Goal: Use online tool/utility: Utilize a website feature to perform a specific function

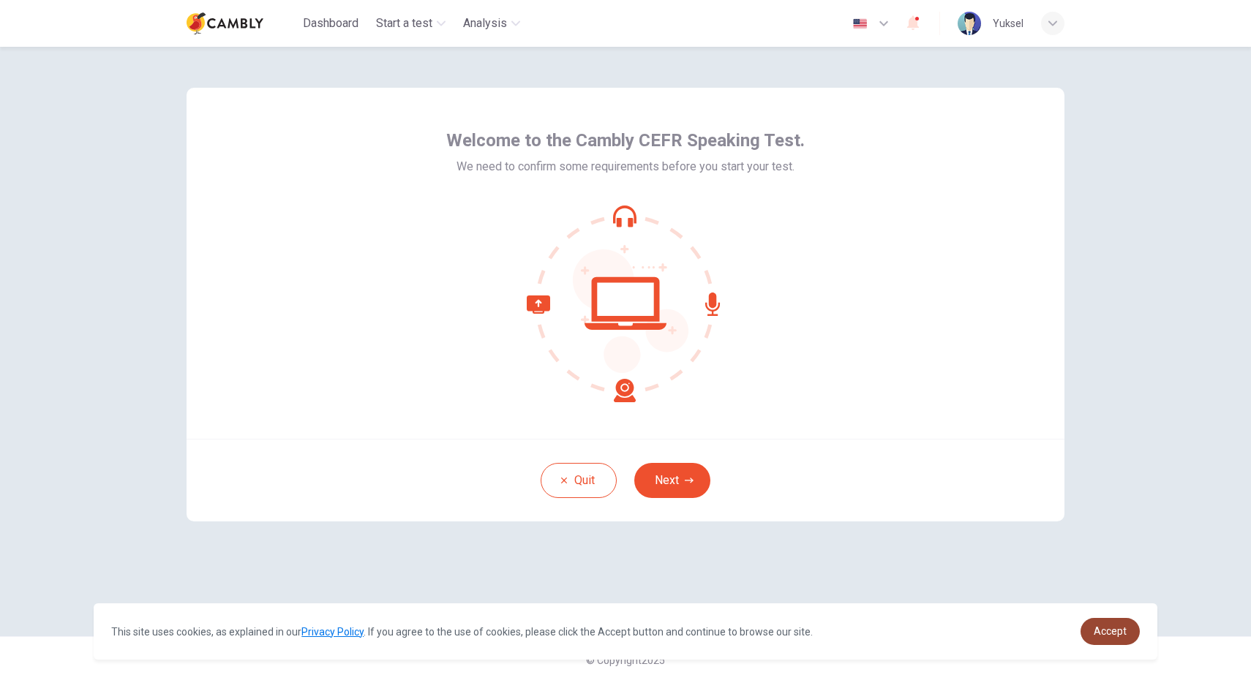
click at [1129, 633] on link "Accept" at bounding box center [1109, 631] width 59 height 27
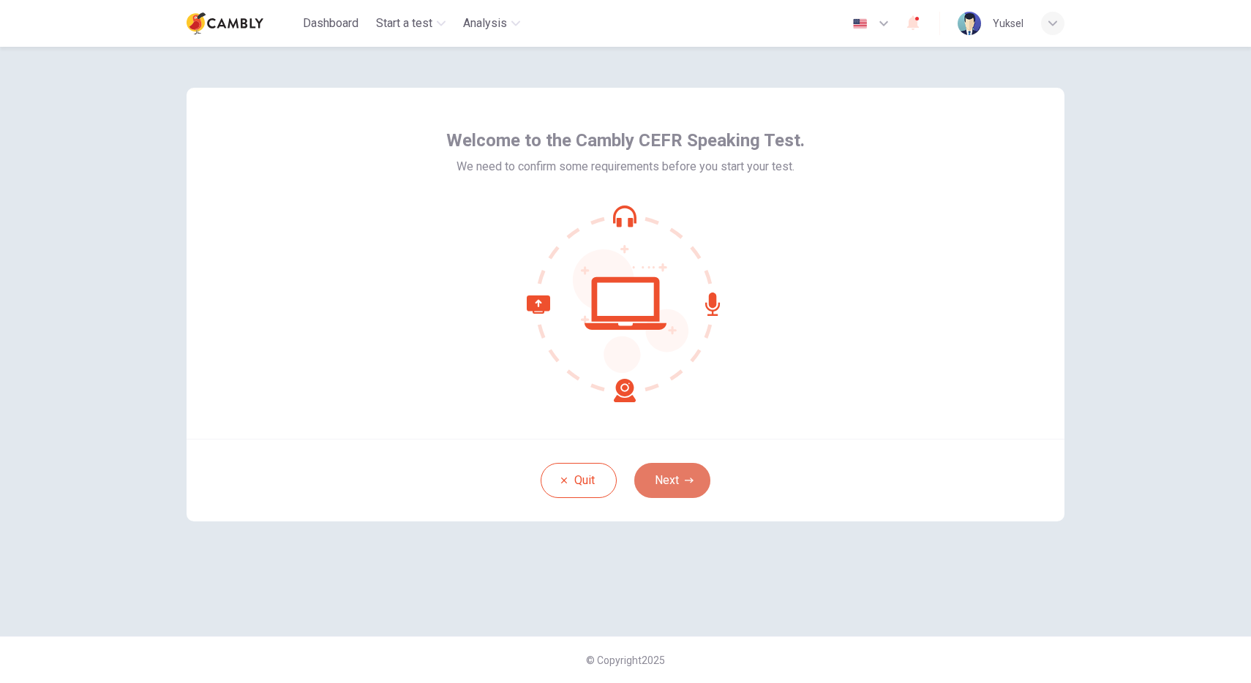
click at [687, 494] on button "Next" at bounding box center [672, 480] width 76 height 35
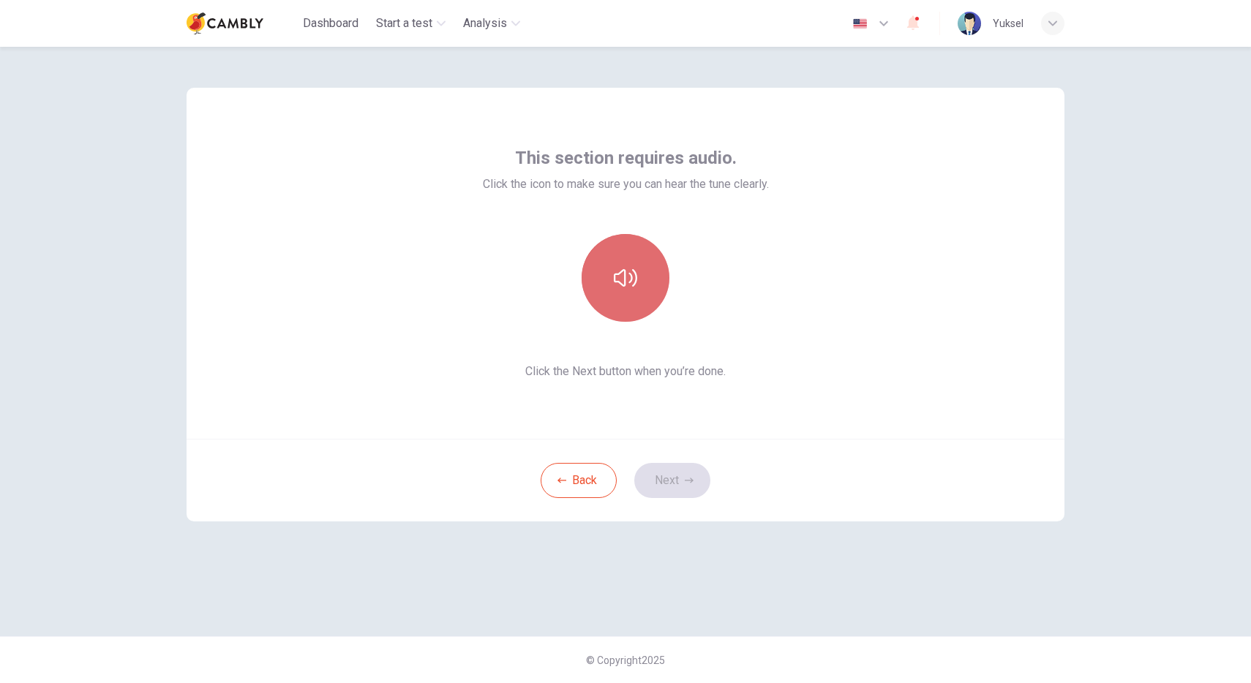
click at [638, 277] on button "button" at bounding box center [625, 278] width 88 height 88
click at [680, 486] on button "Next" at bounding box center [672, 480] width 76 height 35
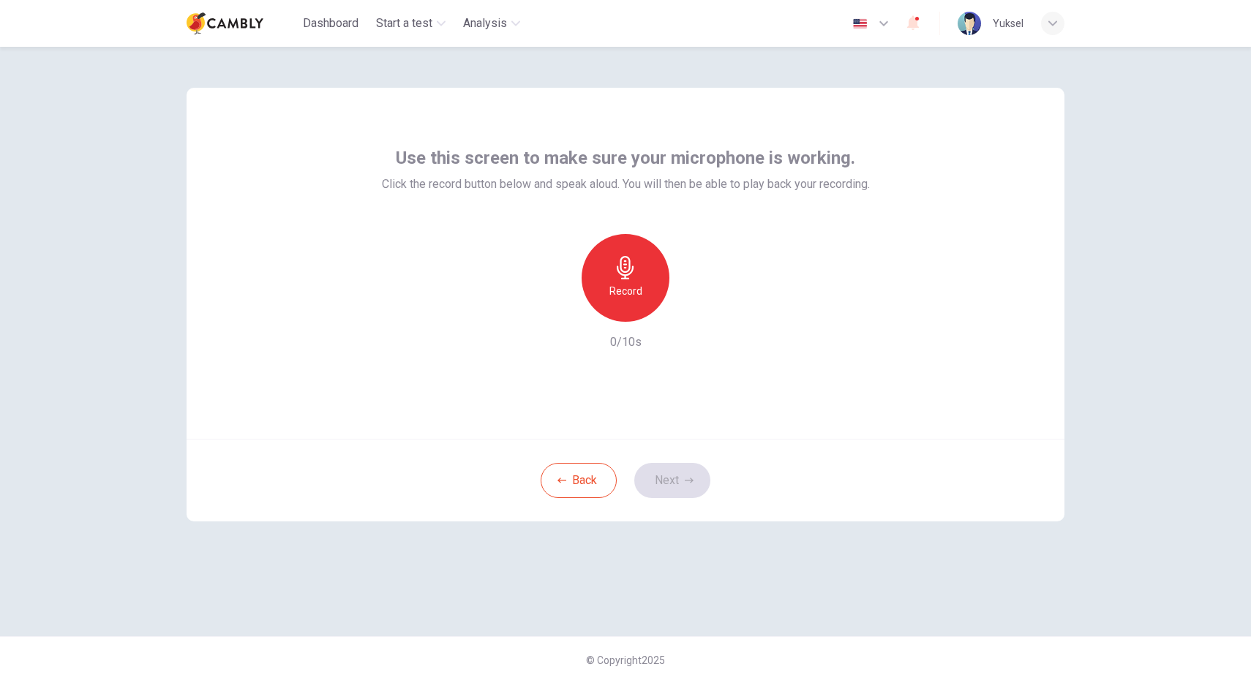
click at [625, 288] on h6 "Record" at bounding box center [625, 291] width 33 height 18
click at [635, 282] on h6 "Stop" at bounding box center [625, 291] width 22 height 18
click at [625, 271] on icon "button" at bounding box center [625, 267] width 23 height 23
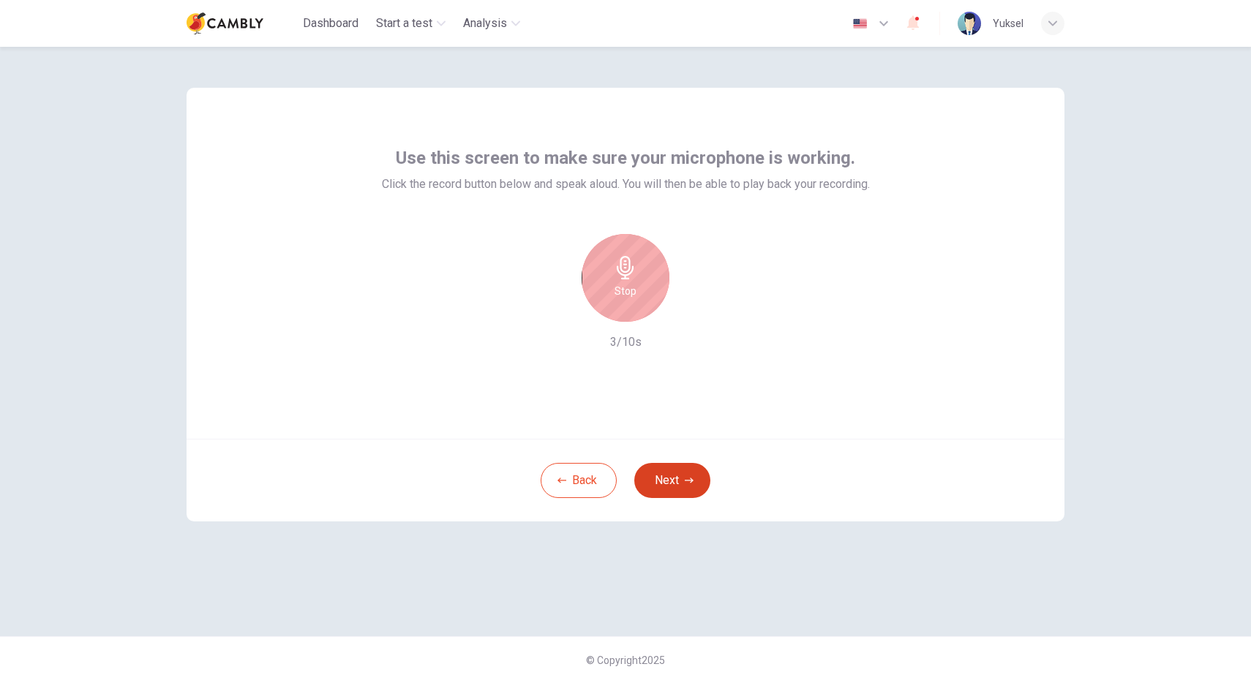
click at [687, 486] on button "Next" at bounding box center [672, 480] width 76 height 35
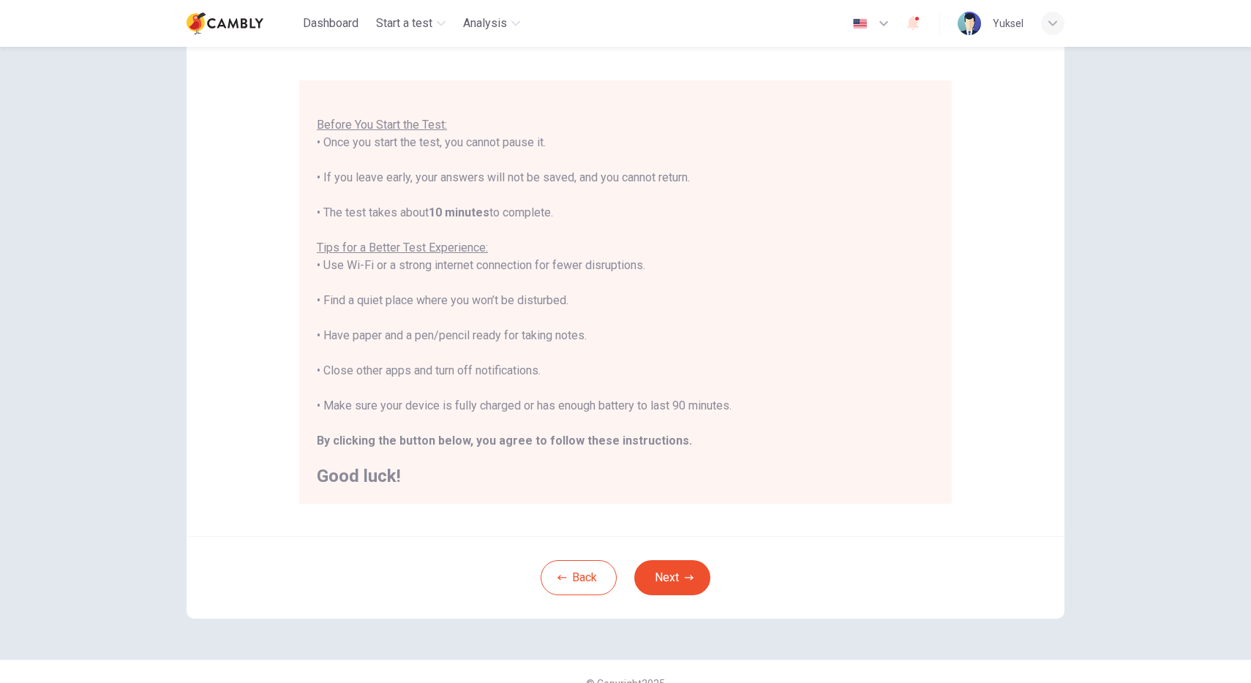
scroll to position [105, 0]
click at [676, 582] on button "Next" at bounding box center [672, 579] width 76 height 35
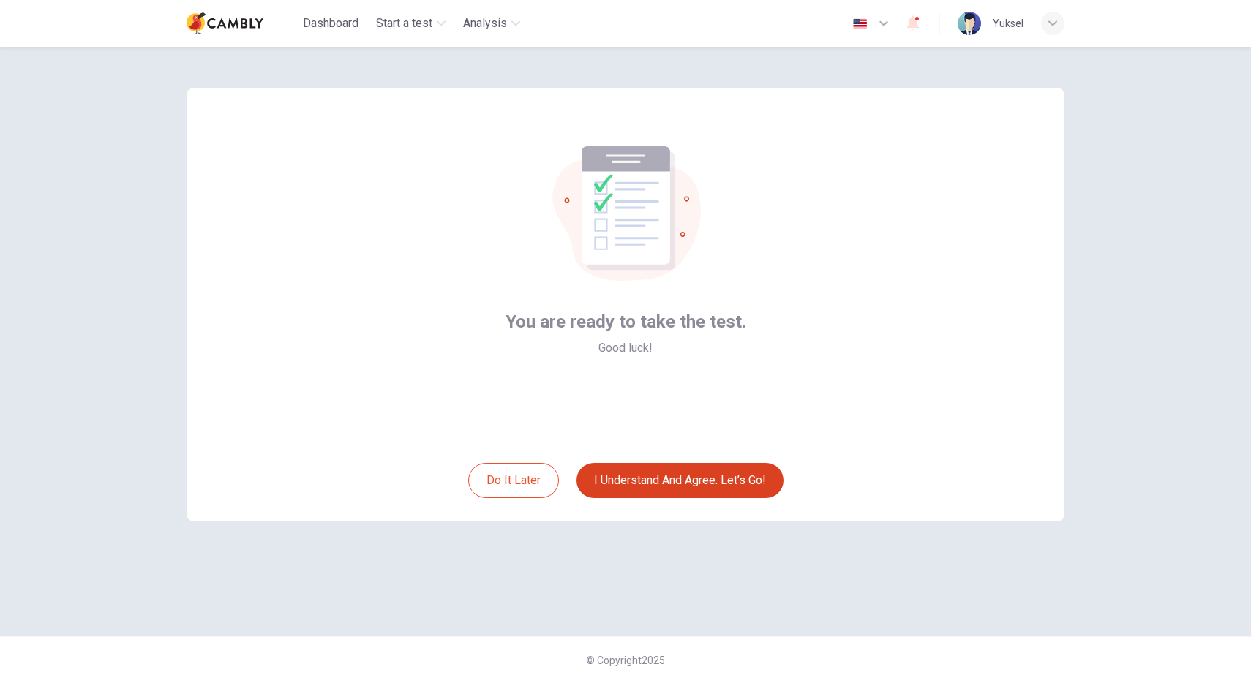
scroll to position [0, 0]
click at [674, 485] on button "I understand and agree. Let’s go!" at bounding box center [679, 480] width 207 height 35
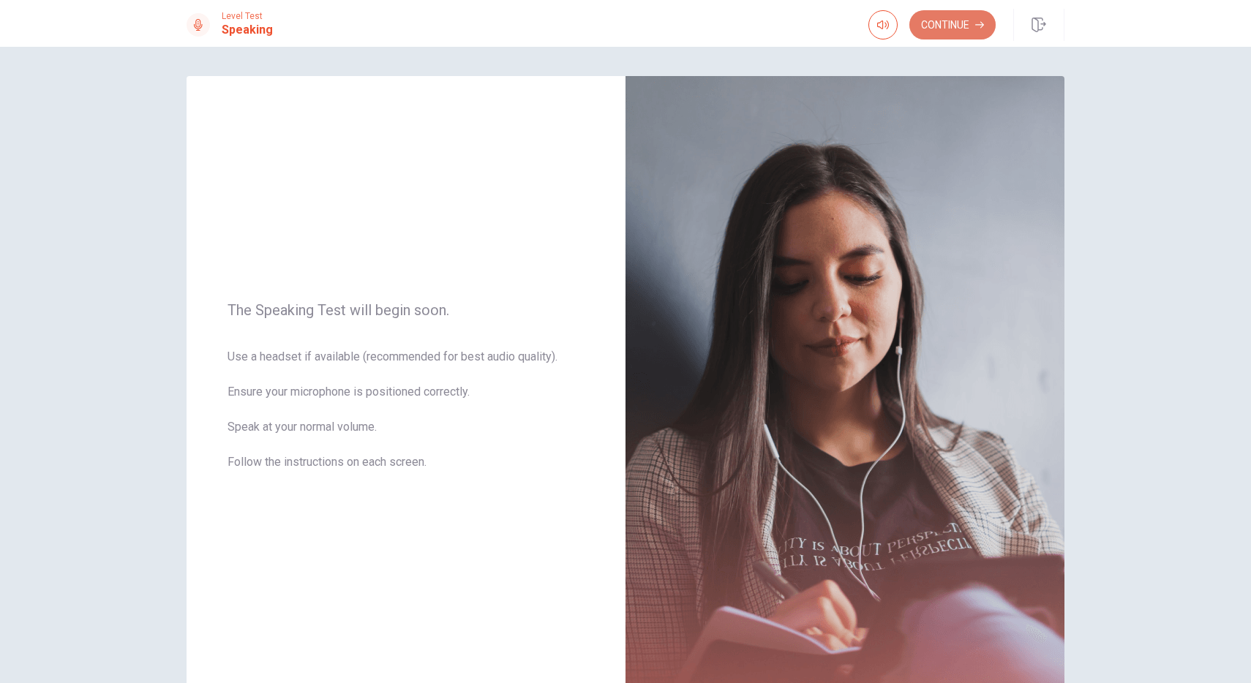
click at [946, 23] on button "Continue" at bounding box center [952, 24] width 86 height 29
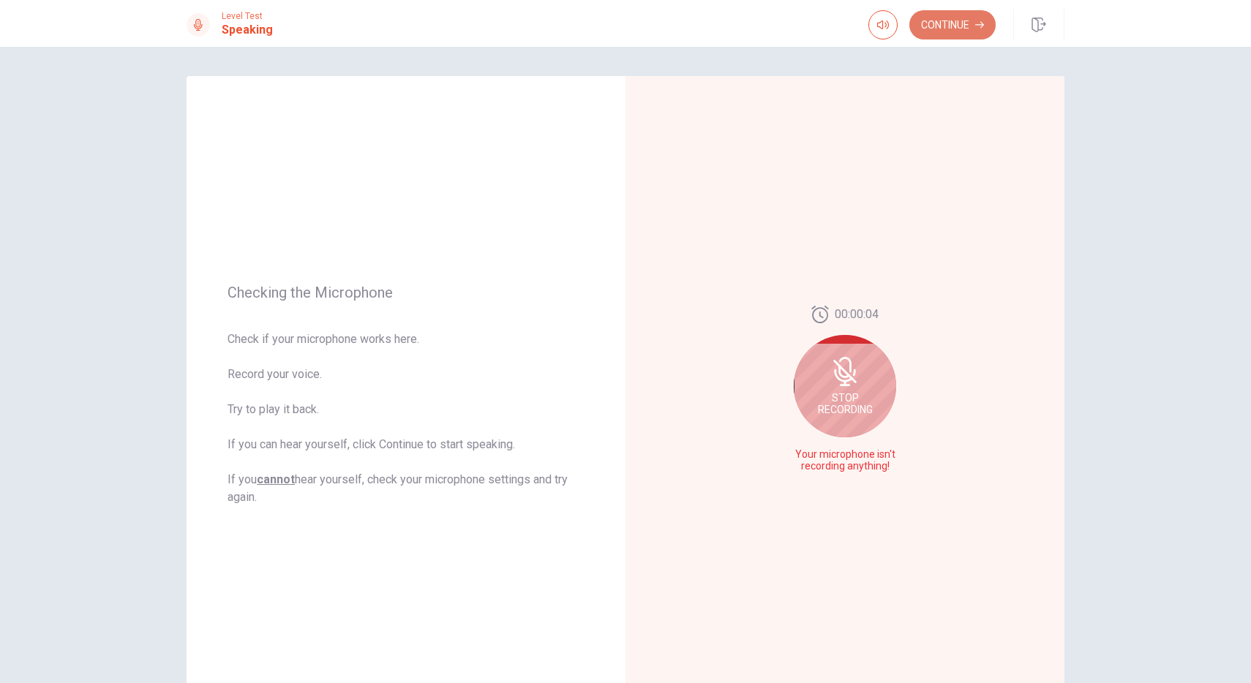
click at [951, 33] on button "Continue" at bounding box center [952, 24] width 86 height 29
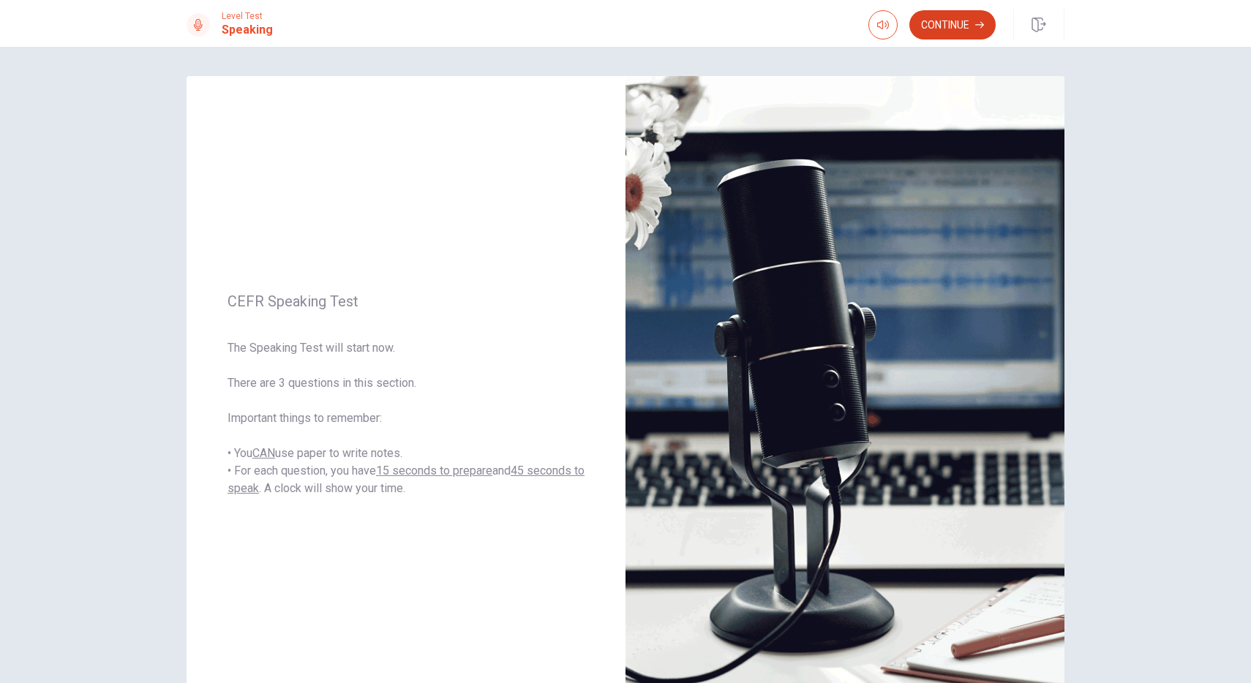
click at [957, 24] on button "Continue" at bounding box center [952, 24] width 86 height 29
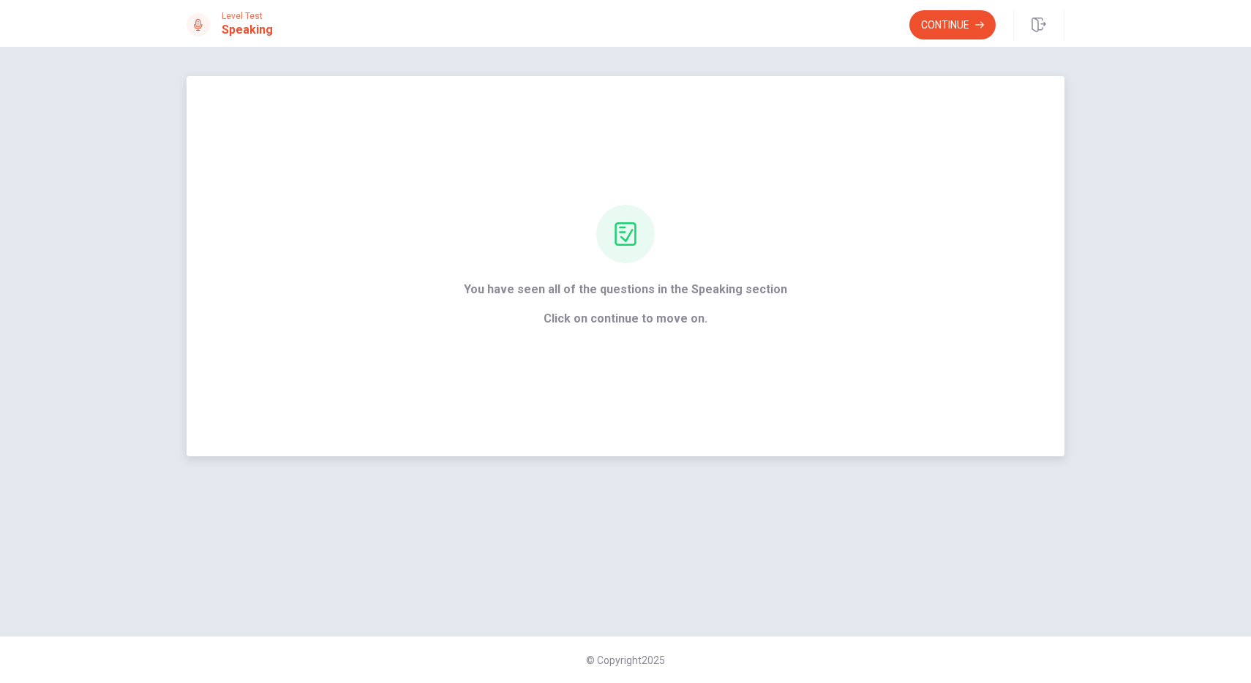
click at [671, 348] on div "You have seen all of the questions in the Speaking section Click on continue to…" at bounding box center [625, 266] width 878 height 380
click at [630, 241] on icon at bounding box center [625, 233] width 23 height 23
click at [952, 20] on button "Continue" at bounding box center [952, 24] width 86 height 29
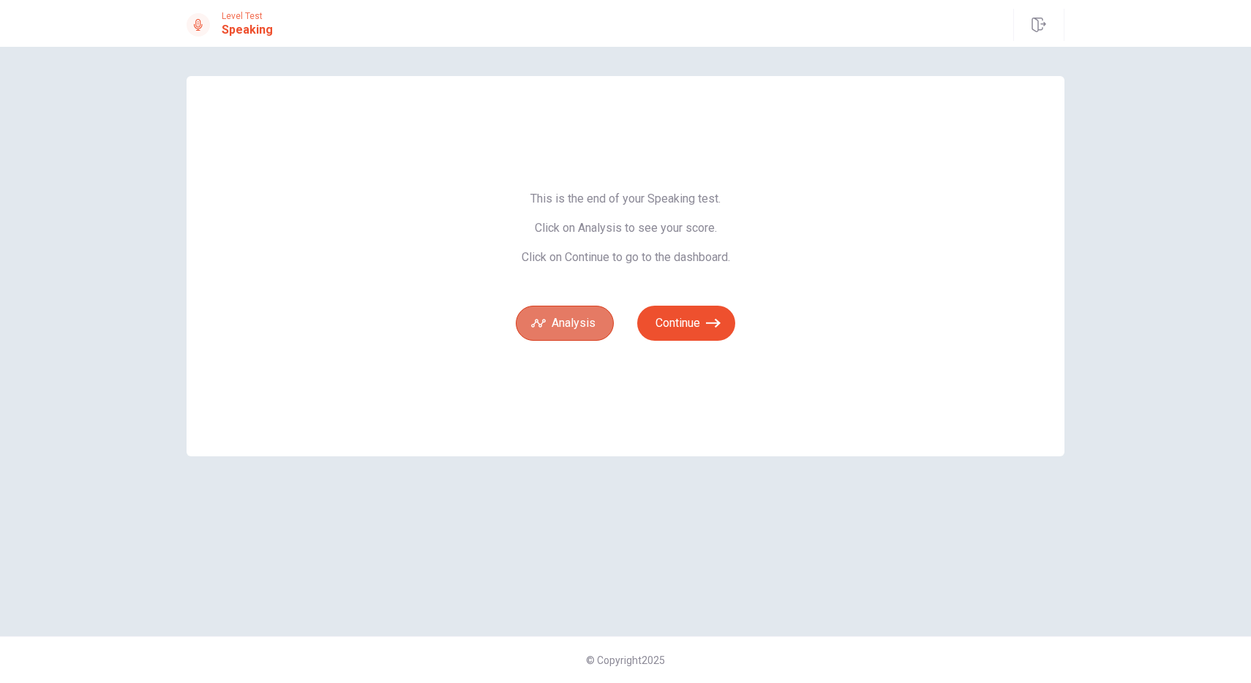
click at [576, 332] on button "Analysis" at bounding box center [565, 323] width 98 height 35
